Goal: Find specific fact

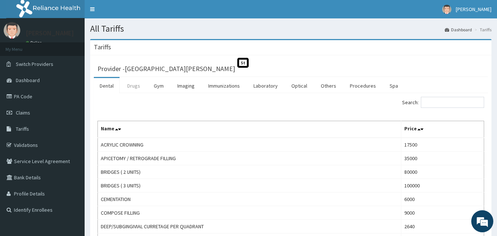
click at [136, 88] on link "Drugs" at bounding box center [133, 85] width 25 height 15
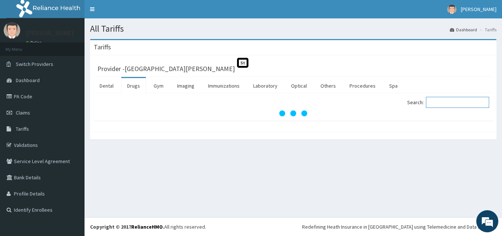
click at [447, 101] on input "Search:" at bounding box center [457, 102] width 63 height 11
paste input "Doxycycline"
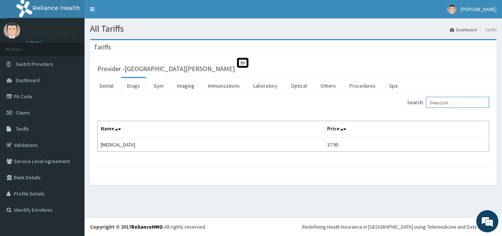
type input "Doxycycli"
click at [237, 64] on span "St" at bounding box center [242, 63] width 11 height 10
